Goal: Task Accomplishment & Management: Complete application form

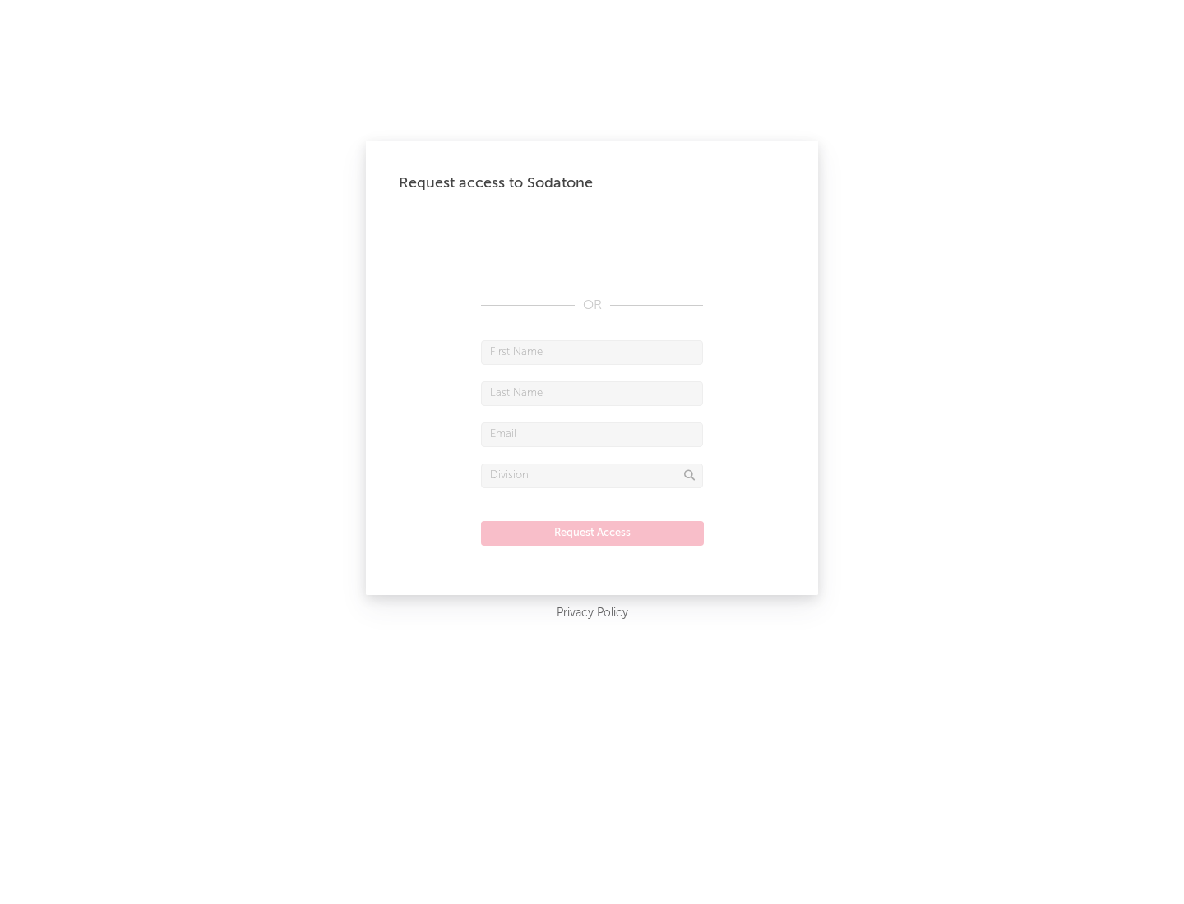
click at [592, 352] on input "text" at bounding box center [592, 352] width 222 height 25
type input "[PERSON_NAME]"
click at [592, 393] on input "text" at bounding box center [592, 394] width 222 height 25
type input "[PERSON_NAME]"
click at [592, 434] on input "text" at bounding box center [592, 435] width 222 height 25
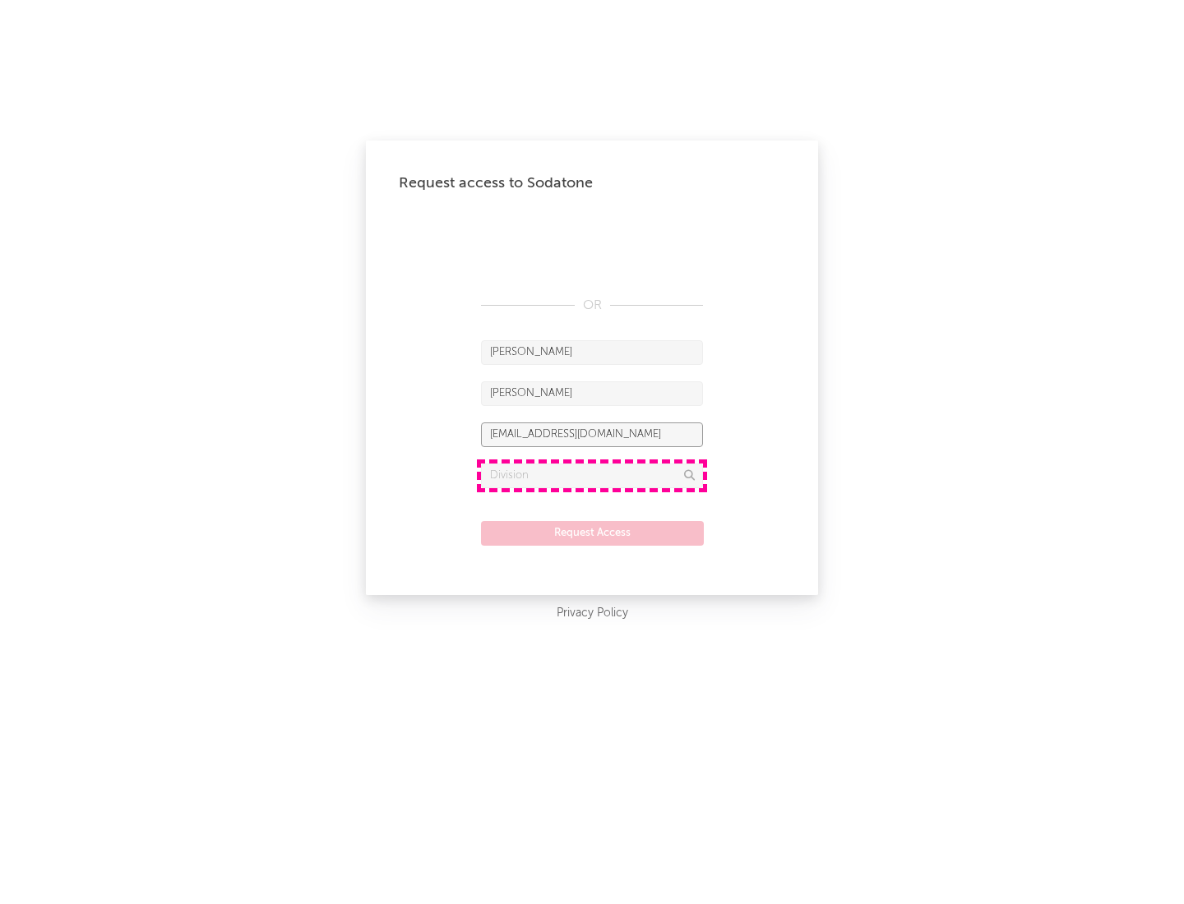
type input "[EMAIL_ADDRESS][DOMAIN_NAME]"
click at [592, 475] on input "text" at bounding box center [592, 476] width 222 height 25
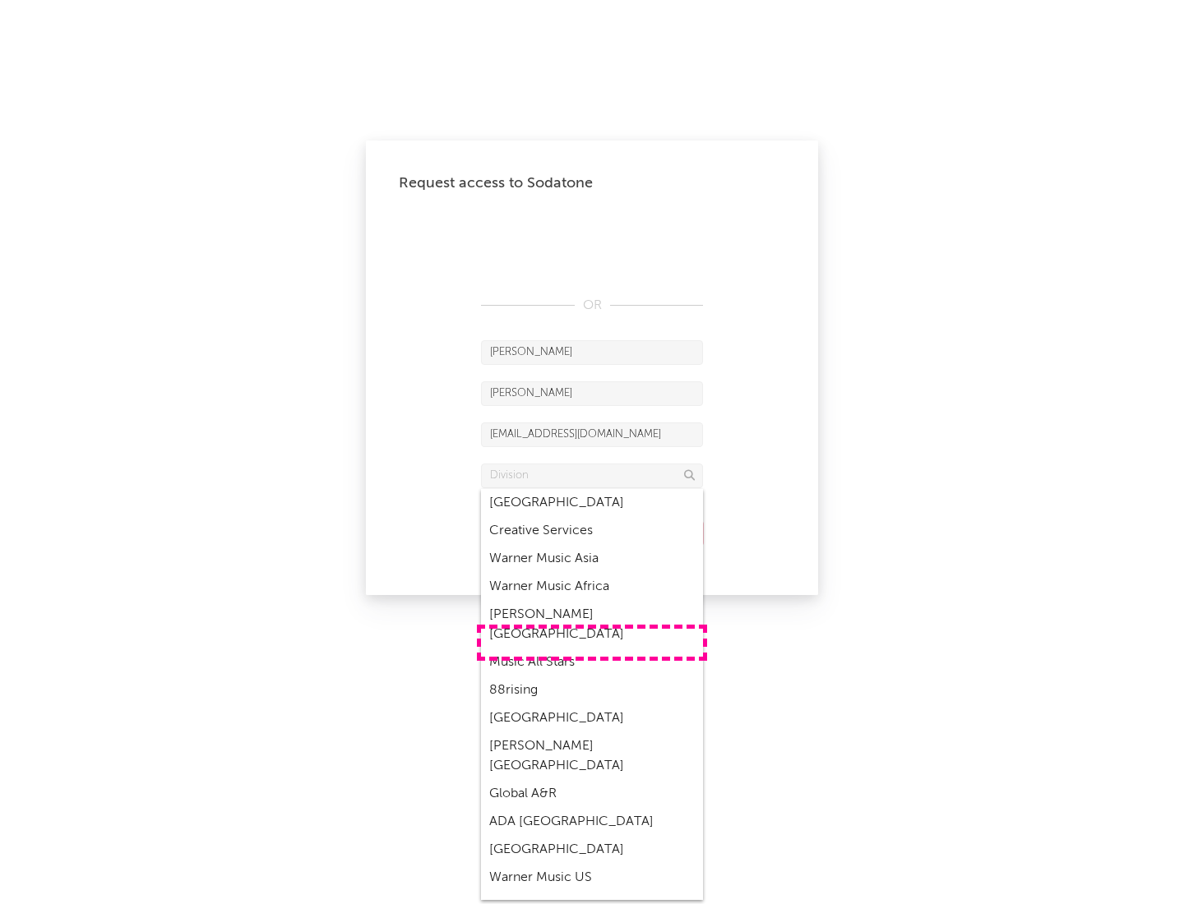
click at [592, 649] on div "Music All Stars" at bounding box center [592, 663] width 222 height 28
type input "Music All Stars"
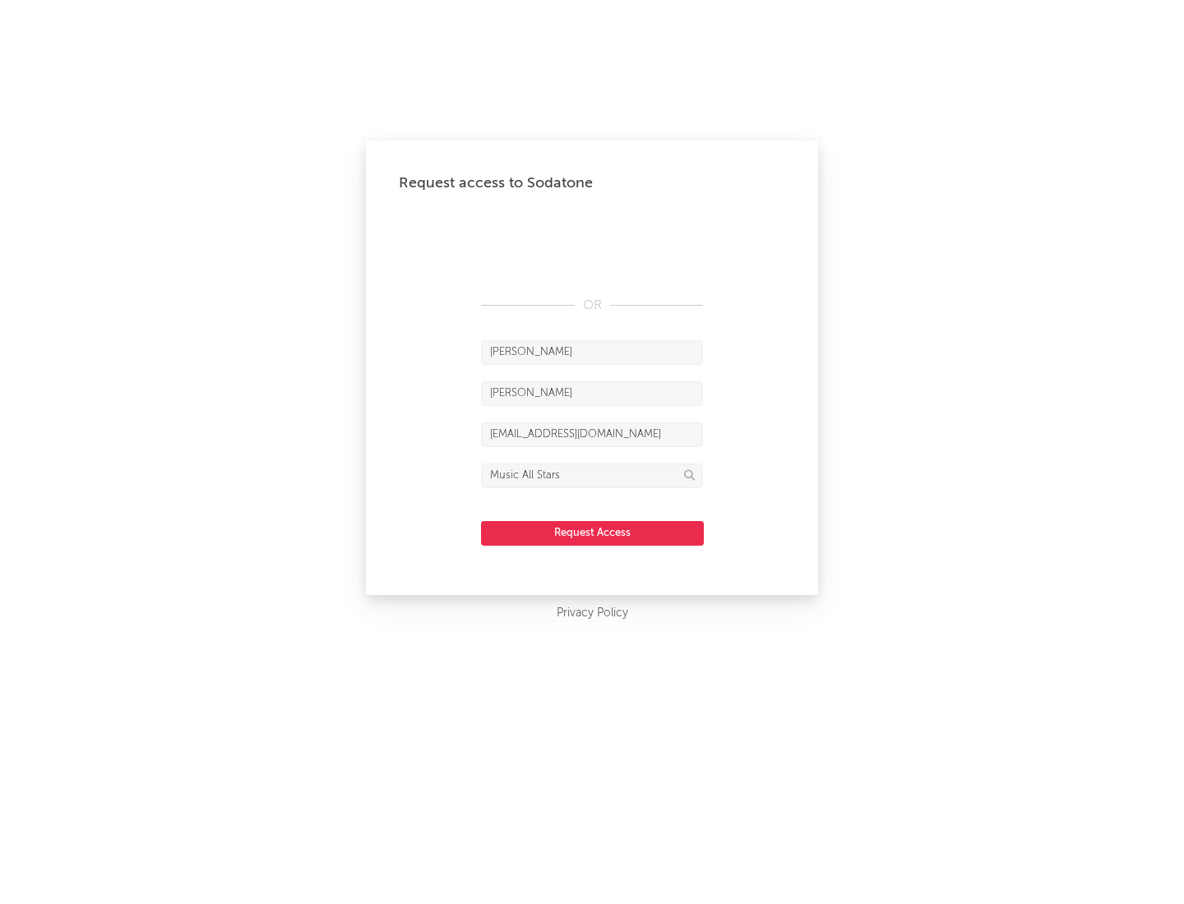
click at [592, 533] on button "Request Access" at bounding box center [592, 533] width 223 height 25
